Goal: Transaction & Acquisition: Purchase product/service

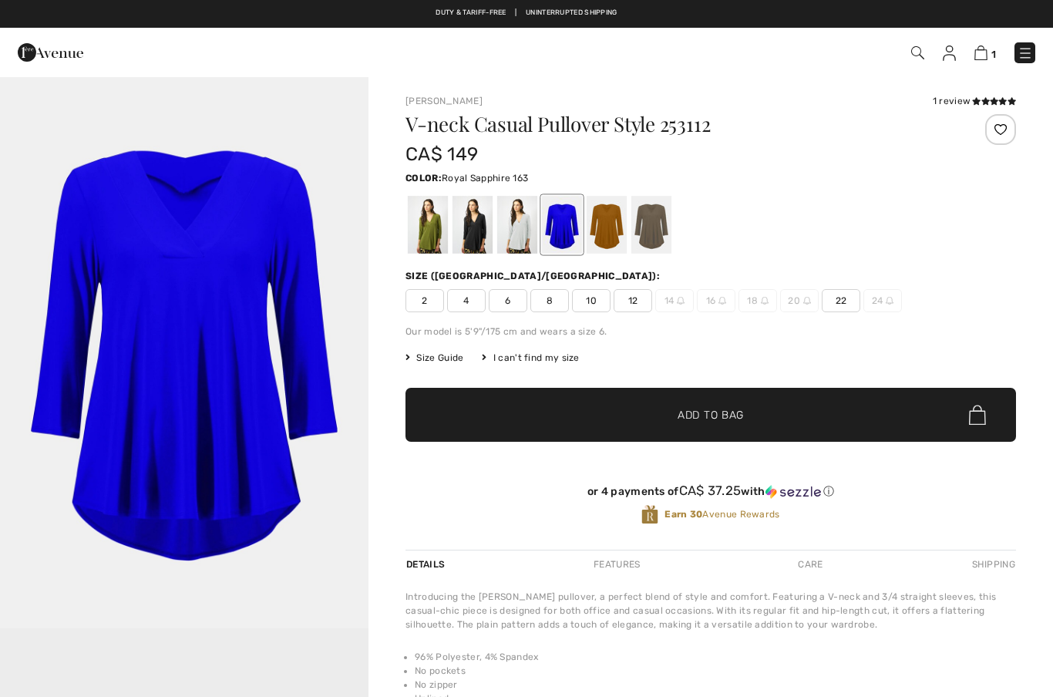
checkbox input "true"
click at [609, 238] on div at bounding box center [606, 225] width 40 height 58
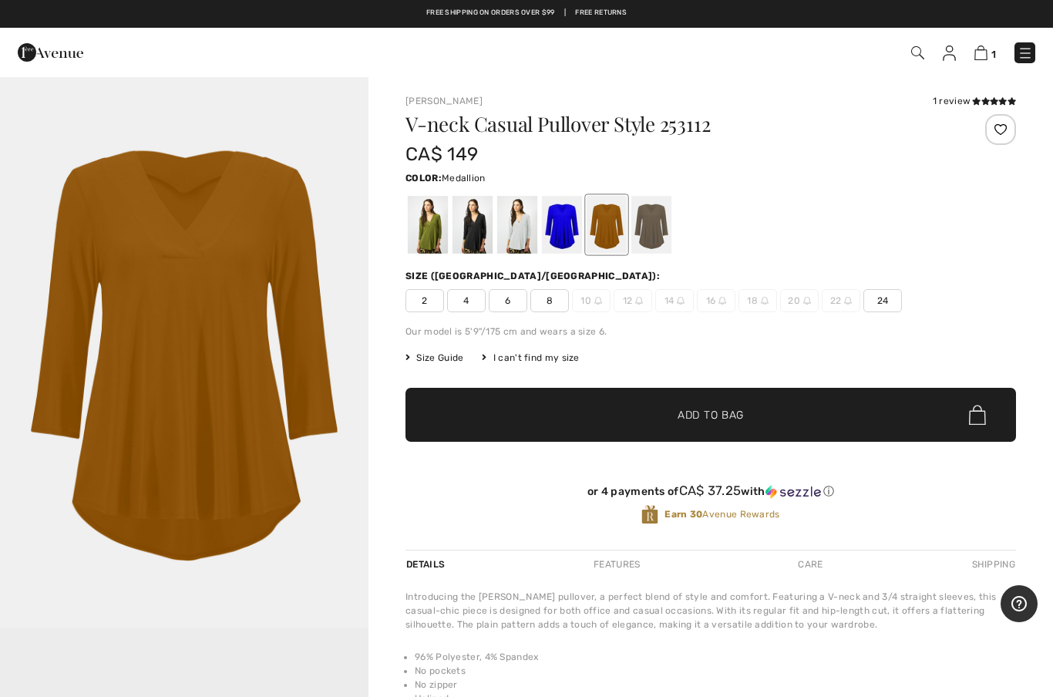
click at [982, 59] on img at bounding box center [980, 52] width 13 height 15
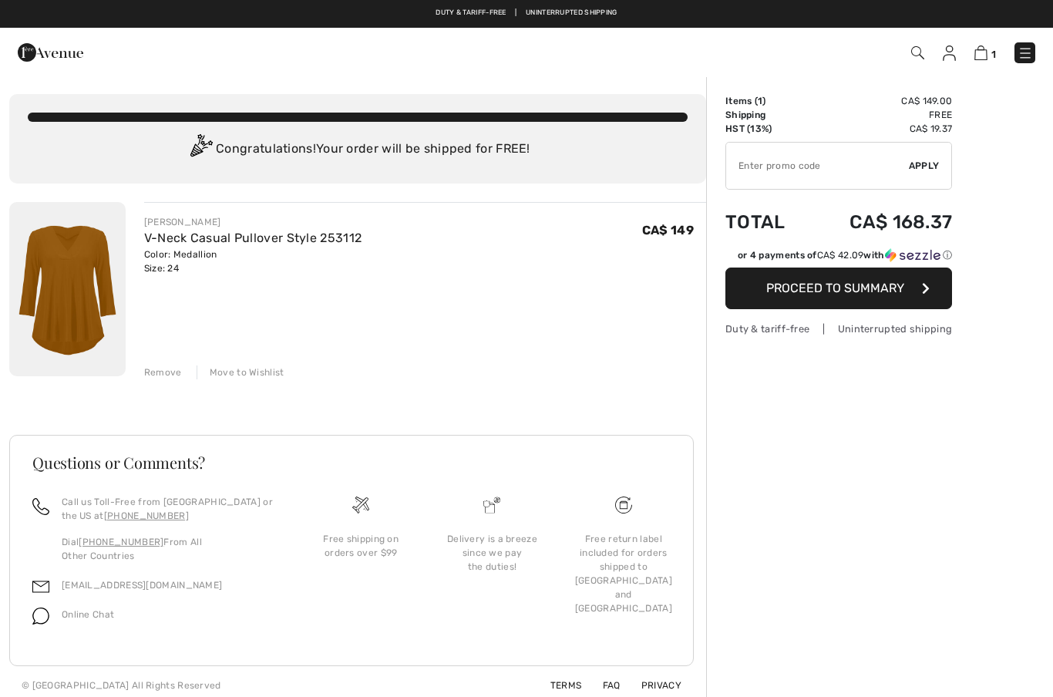
click at [854, 295] on button "Proceed to Summary" at bounding box center [838, 288] width 227 height 42
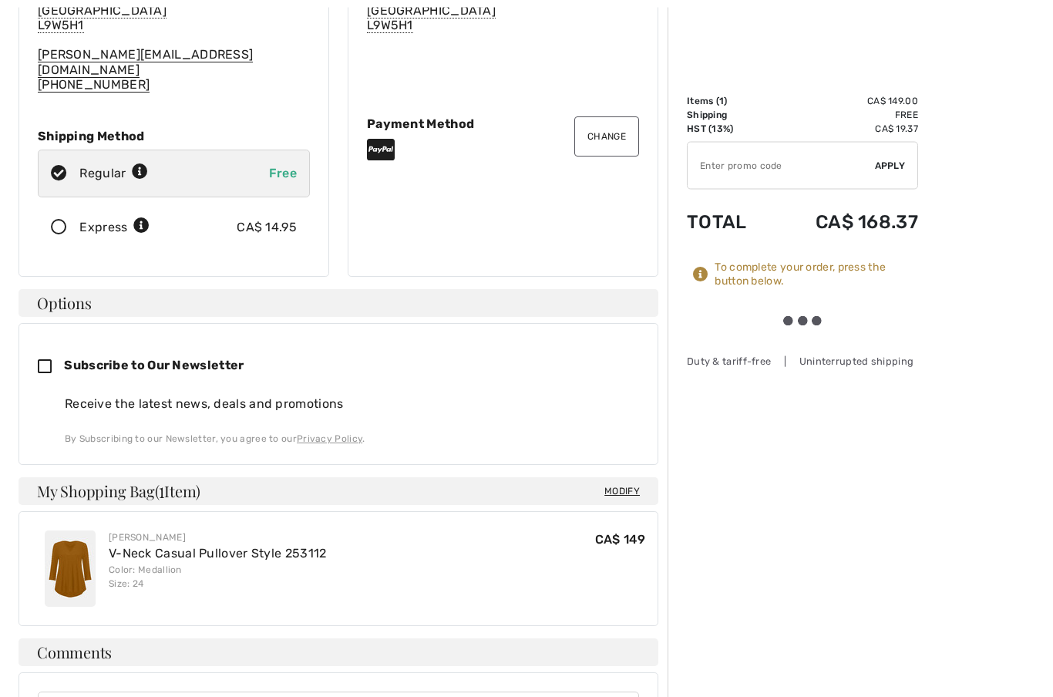
scroll to position [230, 0]
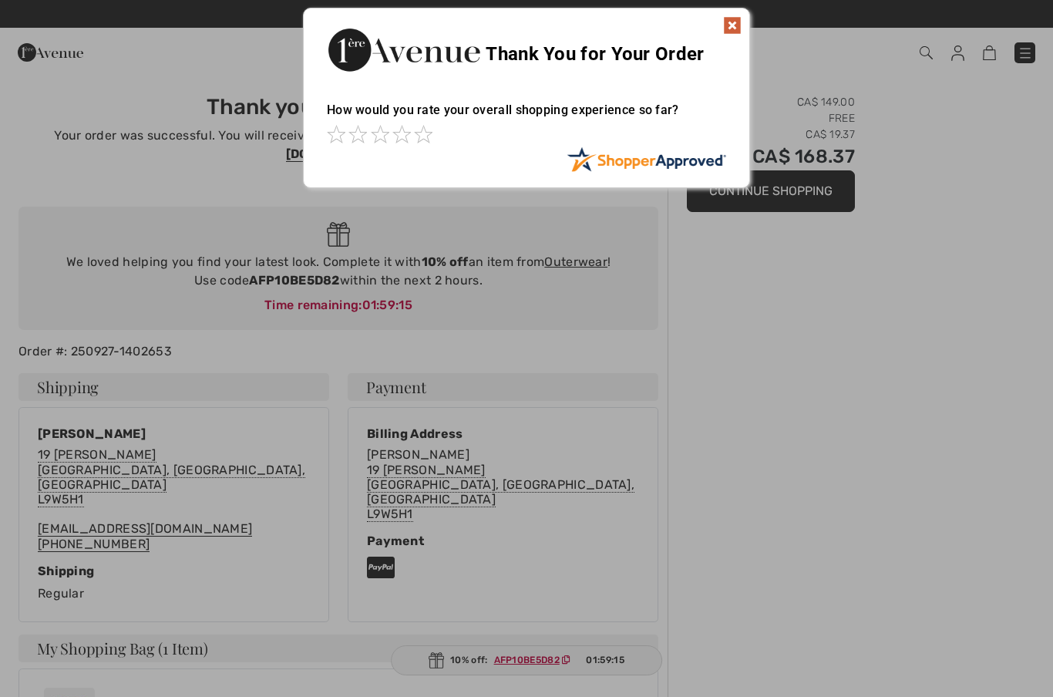
click at [694, 327] on div at bounding box center [526, 348] width 1053 height 697
click at [734, 32] on img at bounding box center [732, 25] width 18 height 18
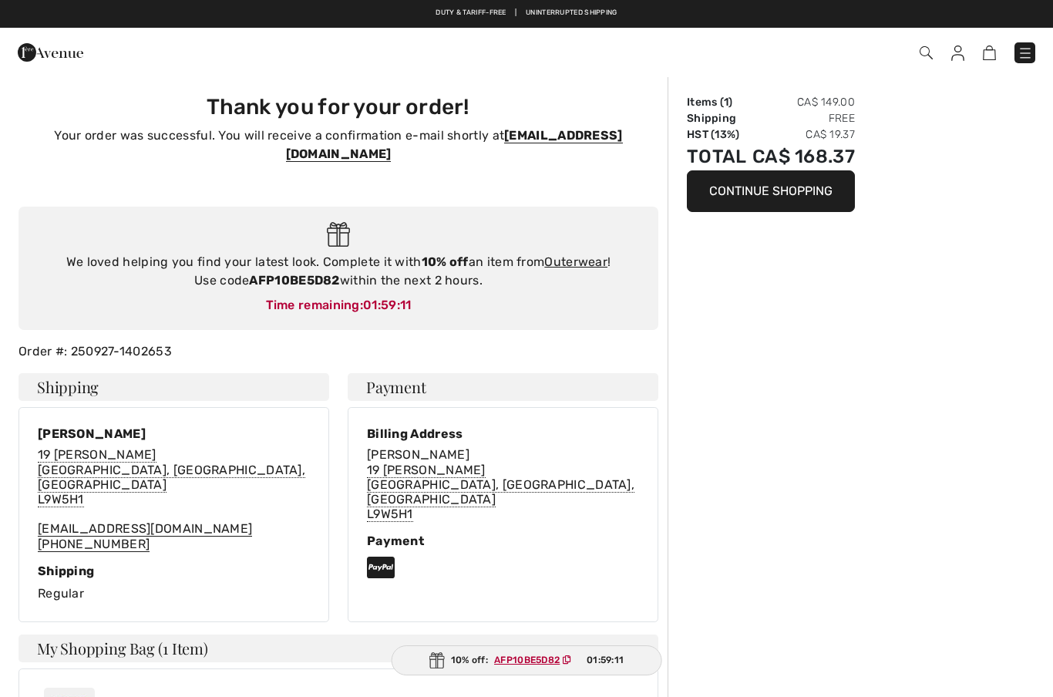
click at [12, 516] on div "Don Crawford 19 Benjamin Cres Orangeville, ON, CA L9W5H1 dwc@dc2graphics.com (5…" at bounding box center [173, 514] width 329 height 215
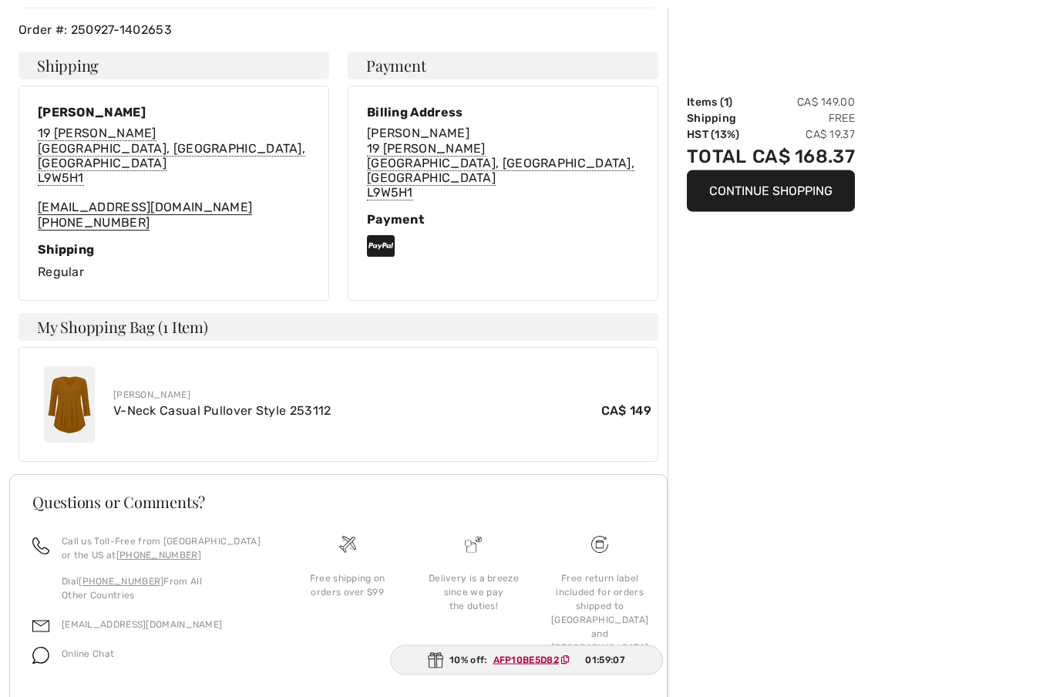
scroll to position [323, 0]
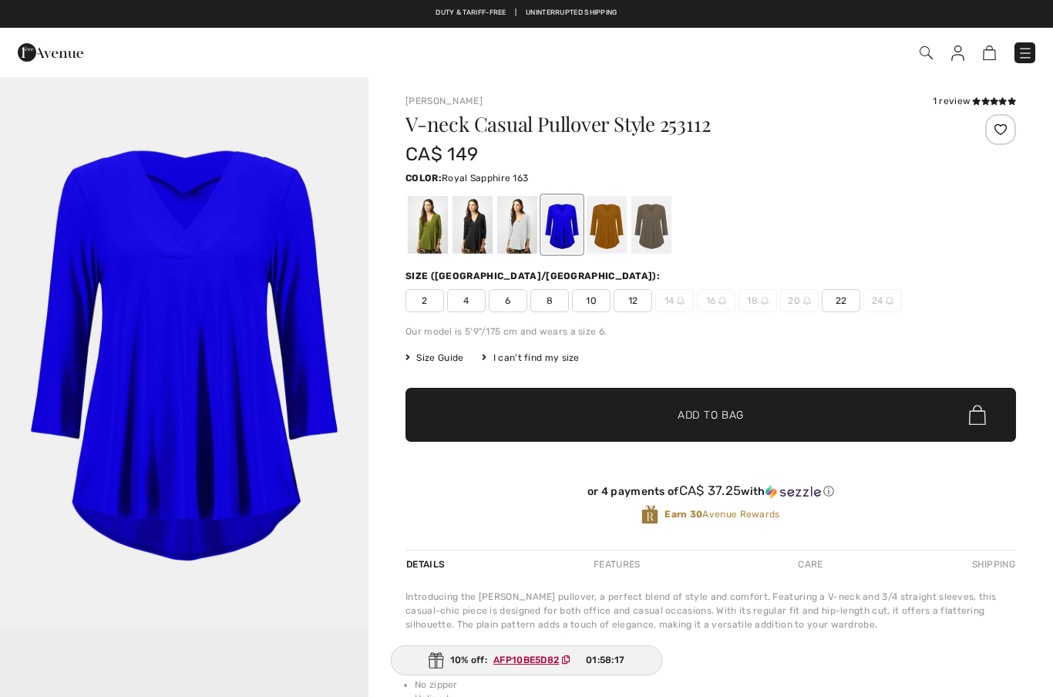
checkbox input "true"
click at [432, 230] on div at bounding box center [428, 225] width 40 height 58
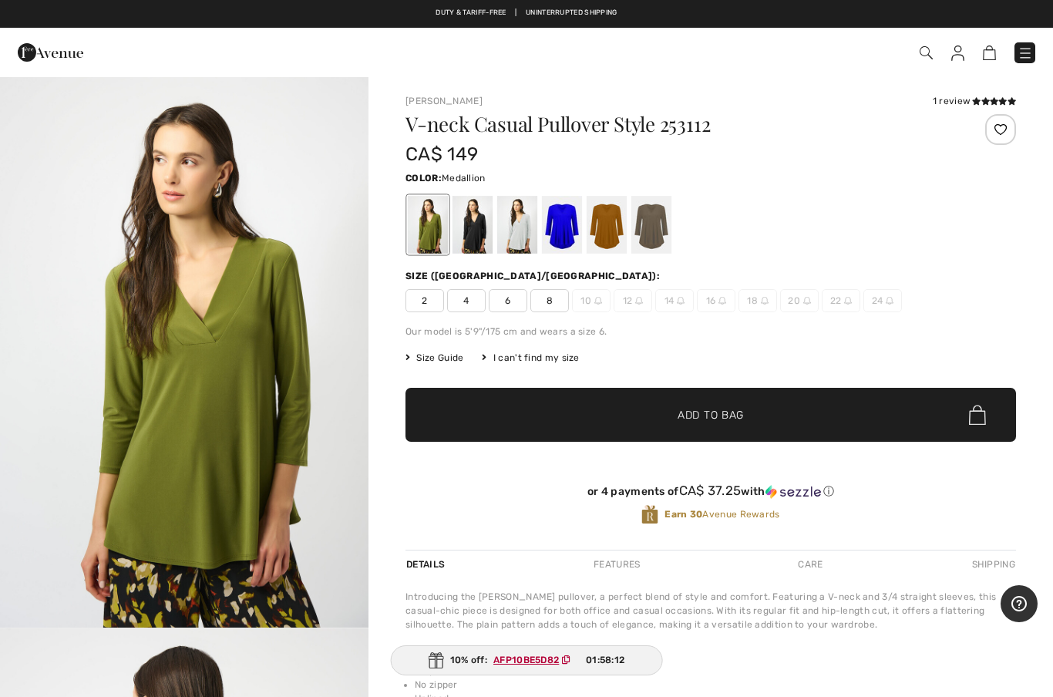
click at [606, 232] on div at bounding box center [606, 225] width 40 height 58
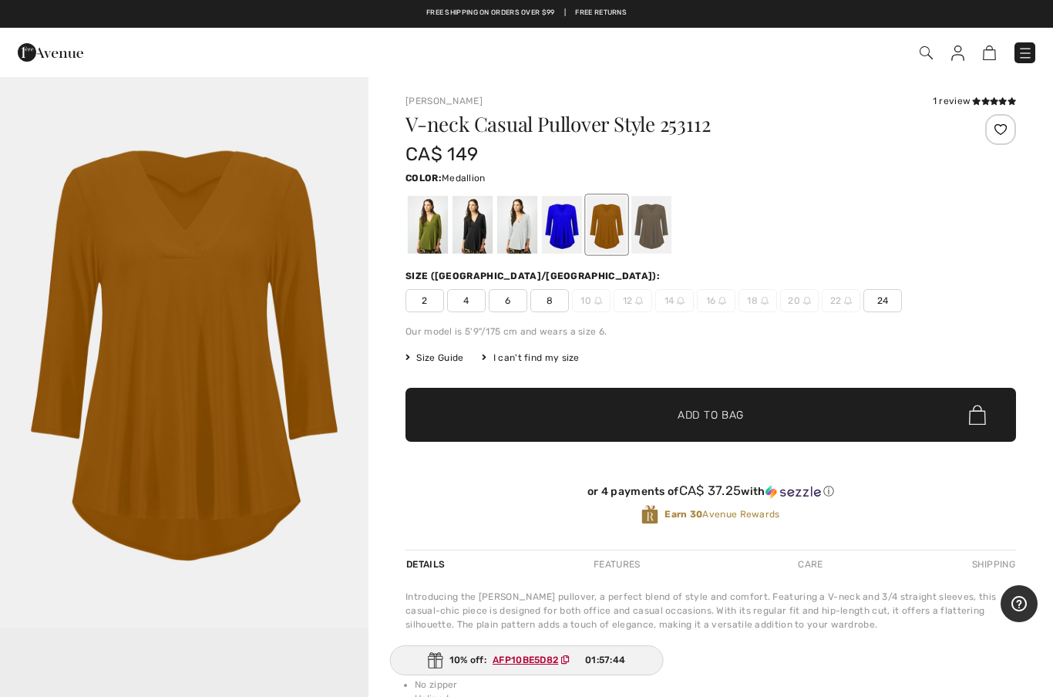
click at [879, 300] on span "24" at bounding box center [882, 300] width 39 height 23
click at [852, 415] on span "✔ Added to Bag Add to Bag" at bounding box center [710, 415] width 610 height 54
click at [0, 0] on div at bounding box center [0, 0] width 0 height 0
click at [904, 691] on li "Unlined" at bounding box center [715, 698] width 601 height 14
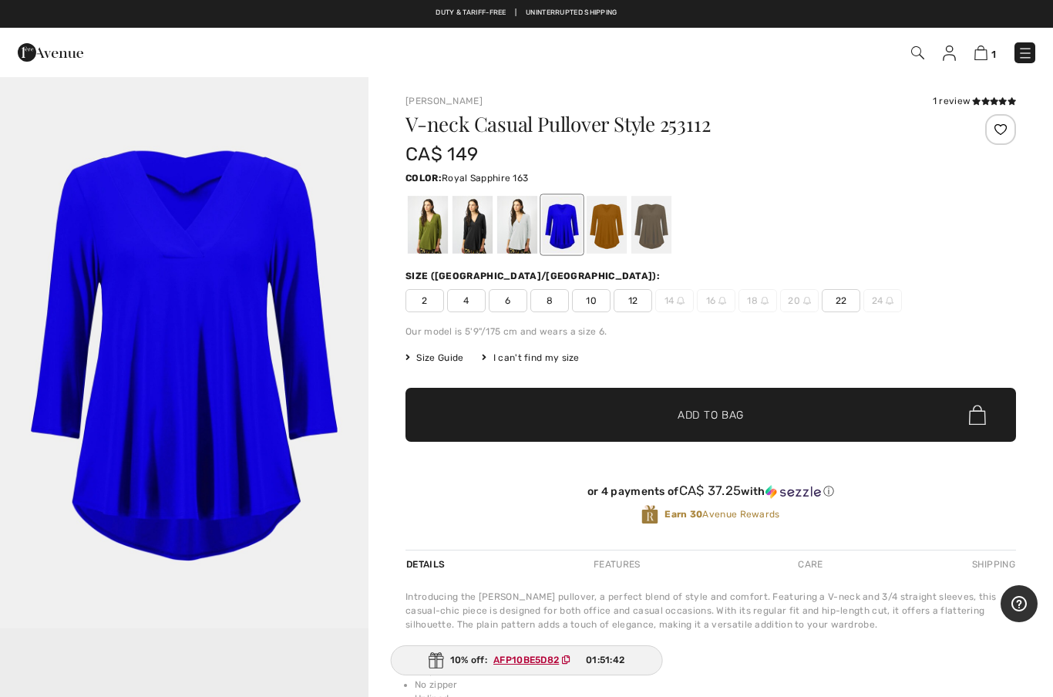
click at [476, 233] on div at bounding box center [472, 225] width 40 height 58
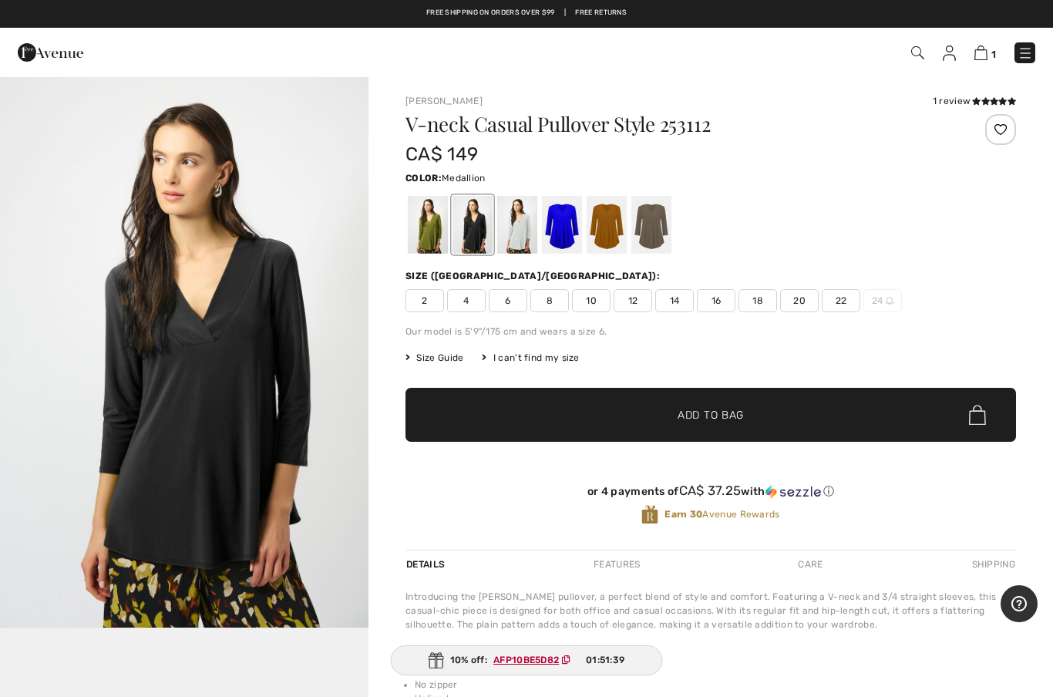
click at [614, 233] on div at bounding box center [606, 225] width 40 height 58
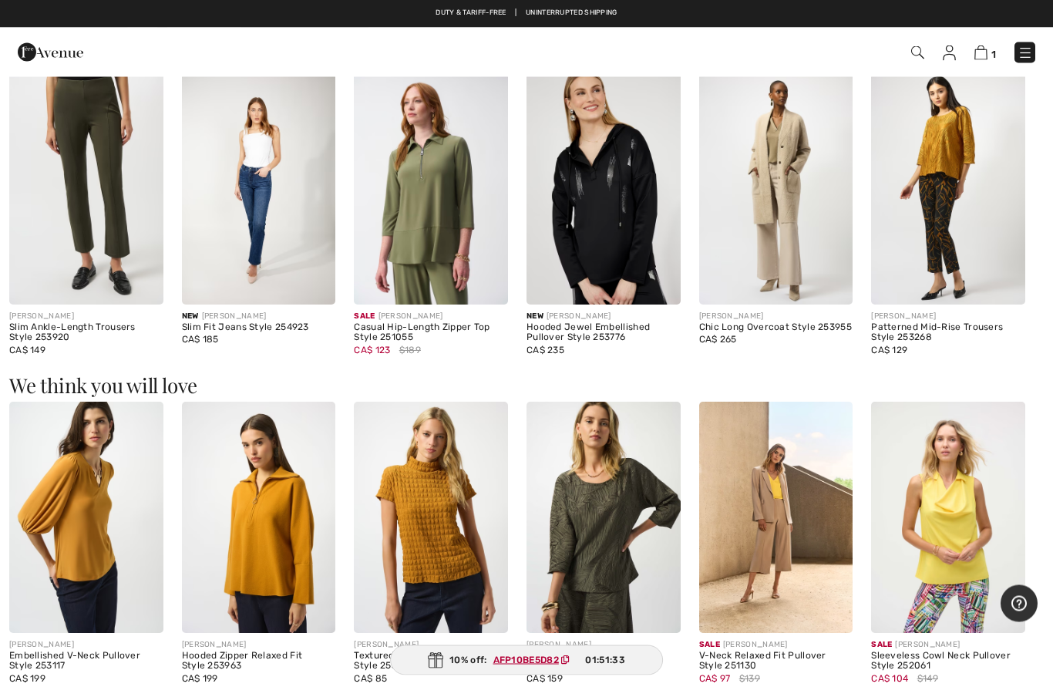
scroll to position [888, 0]
